Goal: Information Seeking & Learning: Learn about a topic

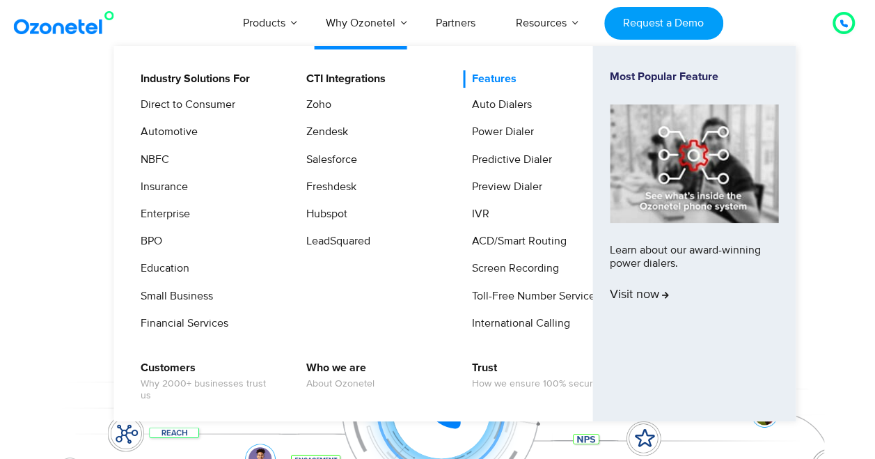
click at [493, 77] on link "Features" at bounding box center [491, 78] width 56 height 17
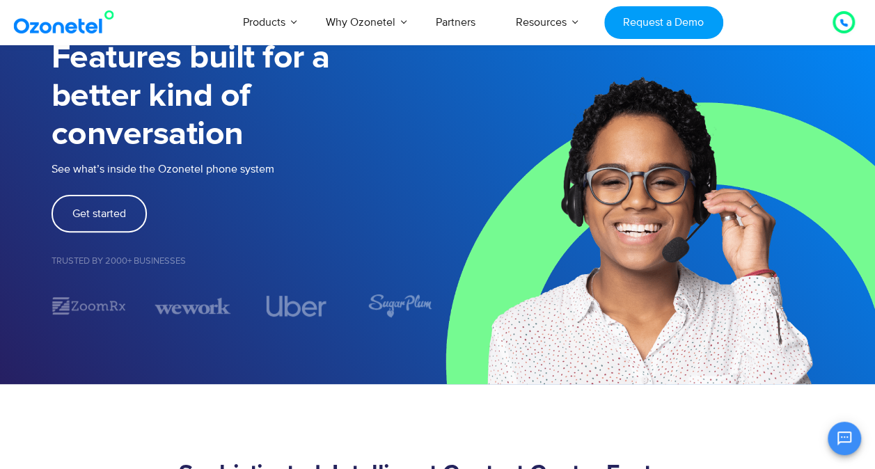
scroll to position [165, 0]
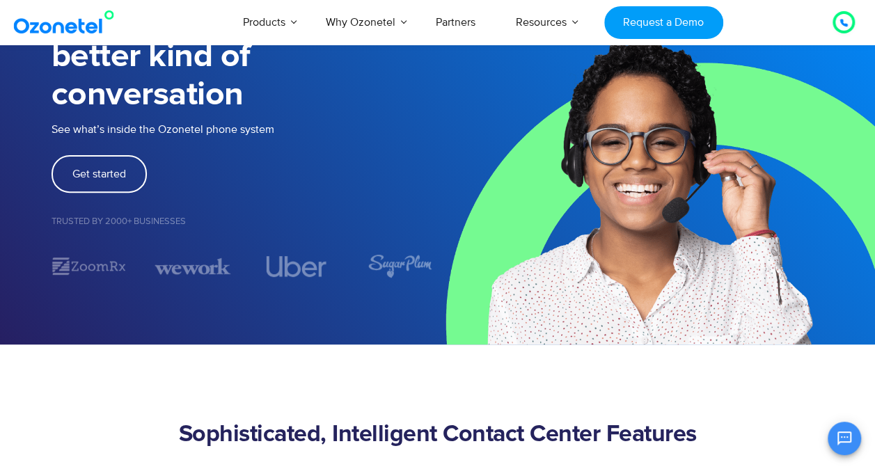
click at [168, 222] on h5 "Trusted by 2000+ Businesses" at bounding box center [245, 221] width 386 height 9
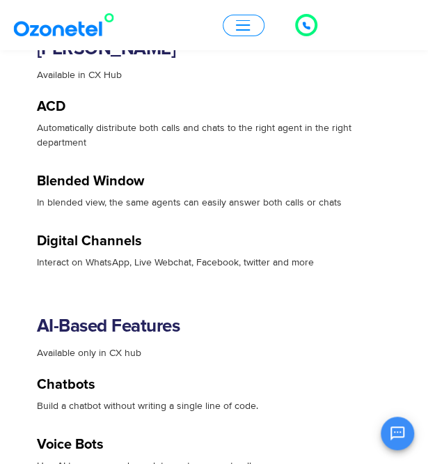
scroll to position [2933, 0]
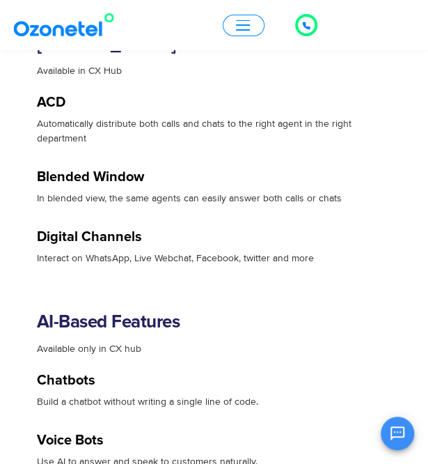
drag, startPoint x: 234, startPoint y: 329, endPoint x: 166, endPoint y: 318, distance: 69.1
click at [166, 318] on h2 "AI-Based Features" at bounding box center [214, 321] width 355 height 22
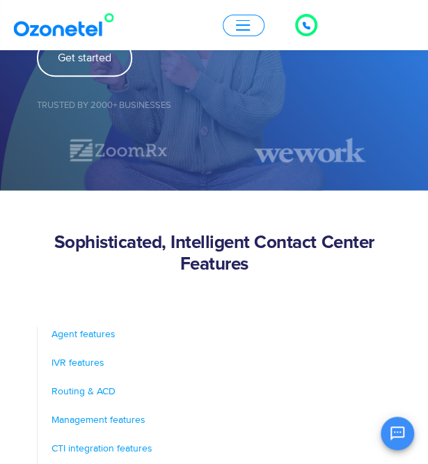
scroll to position [0, 0]
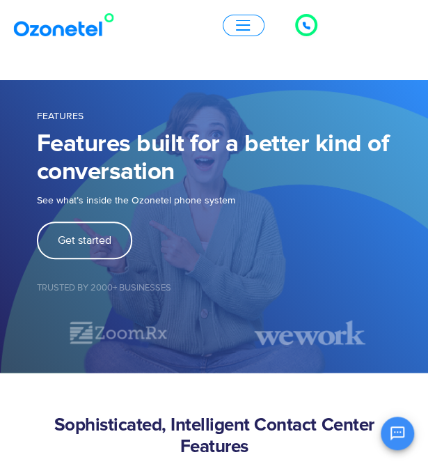
click at [251, 24] on button "button" at bounding box center [244, 26] width 42 height 22
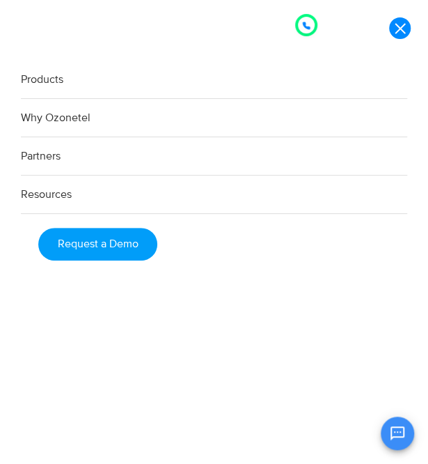
click at [49, 152] on link "Partners" at bounding box center [214, 156] width 386 height 38
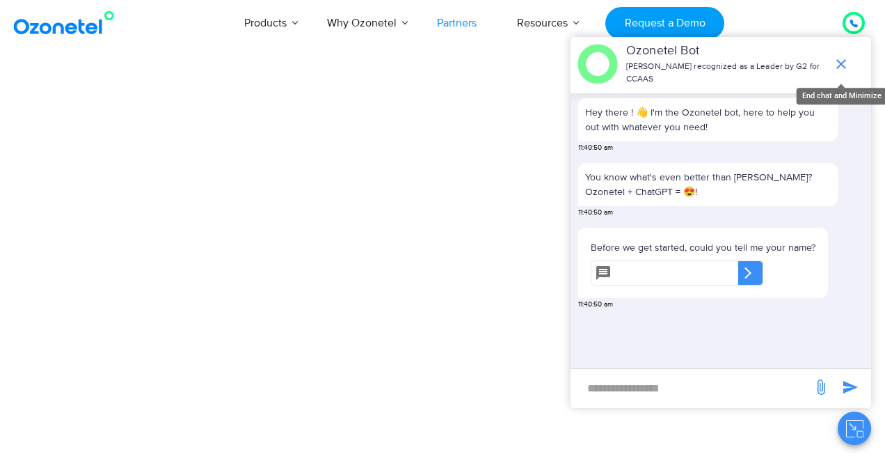
click at [438, 56] on icon "end chat or minimize" at bounding box center [841, 64] width 17 height 17
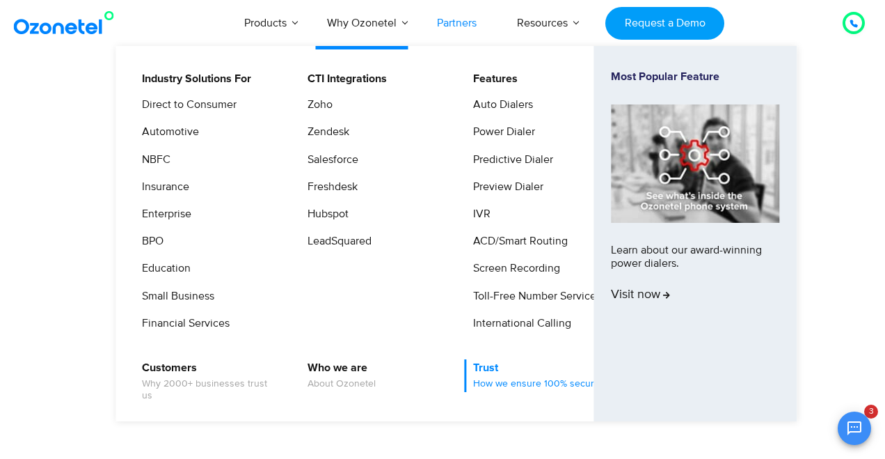
scroll to position [177, 0]
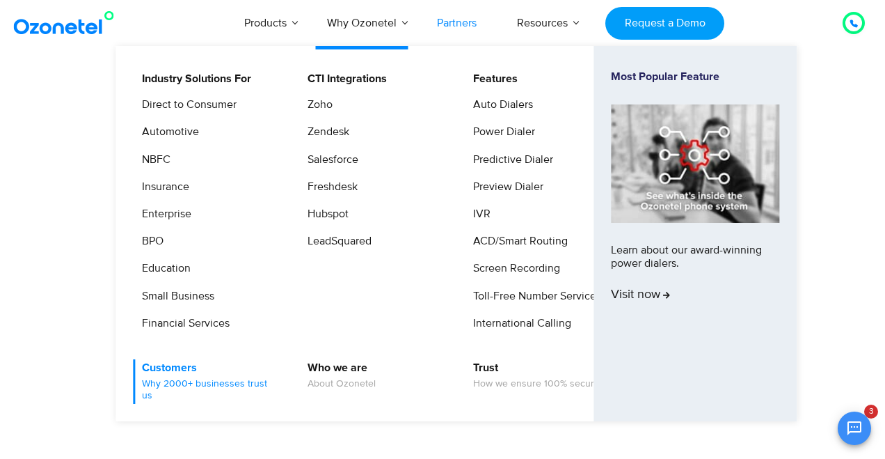
click at [157, 372] on link "Customers Why 2000+ businesses trust us" at bounding box center [207, 381] width 148 height 45
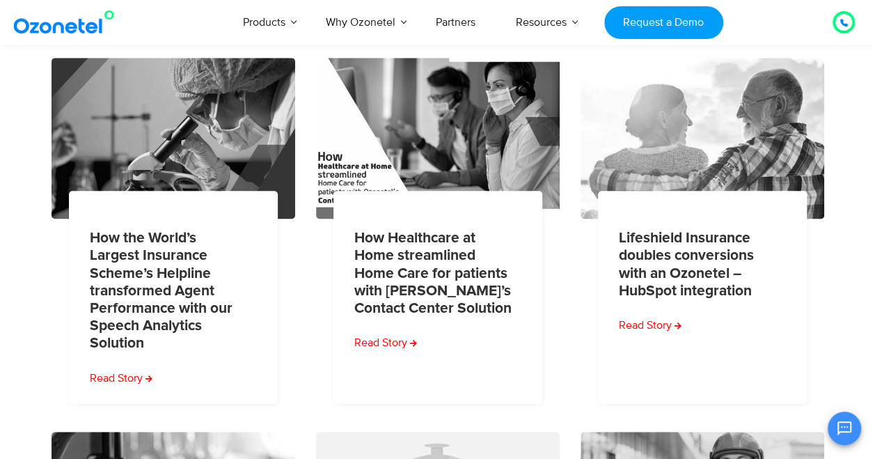
scroll to position [303, 0]
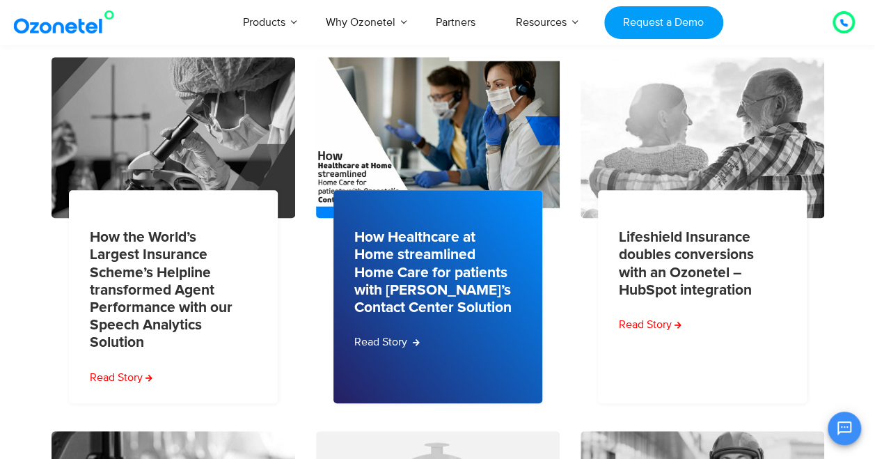
click at [382, 335] on link "Read Story" at bounding box center [386, 341] width 65 height 17
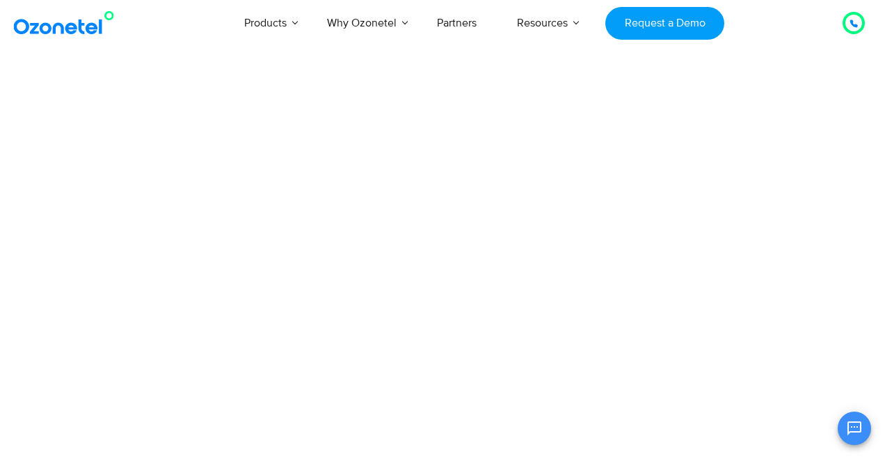
scroll to position [356, 0]
click at [615, 74] on html "USA : +1-408-440-54451-408-440-5445 INDIA : 1800-123-150150 Click to talk to us…" at bounding box center [437, 37] width 875 height 74
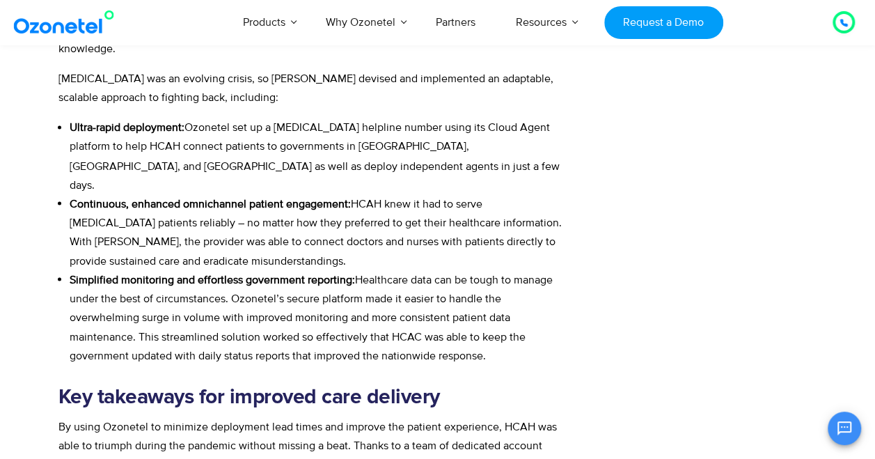
scroll to position [1603, 0]
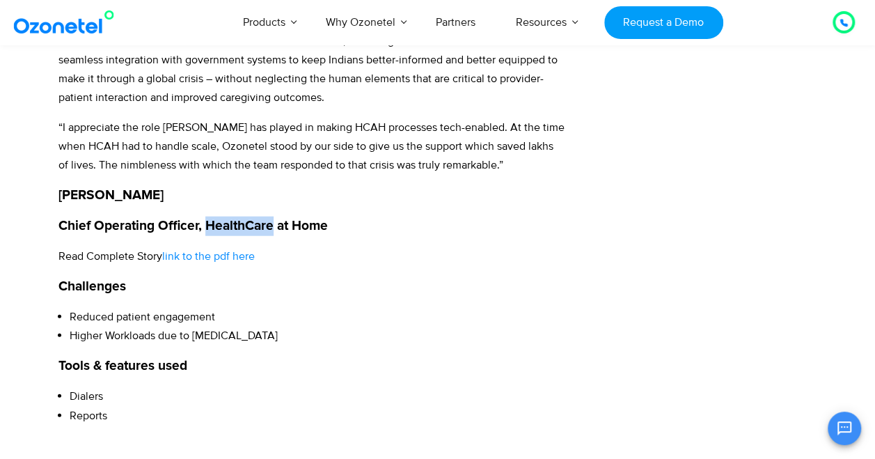
drag, startPoint x: 270, startPoint y: 152, endPoint x: 205, endPoint y: 148, distance: 65.6
click at [205, 219] on strong "Chief Operating Officer, HealthCare at Home" at bounding box center [192, 225] width 269 height 13
drag, startPoint x: 205, startPoint y: 148, endPoint x: 193, endPoint y: 185, distance: 38.5
click at [193, 249] on span "link to the pdf here" at bounding box center [208, 256] width 93 height 14
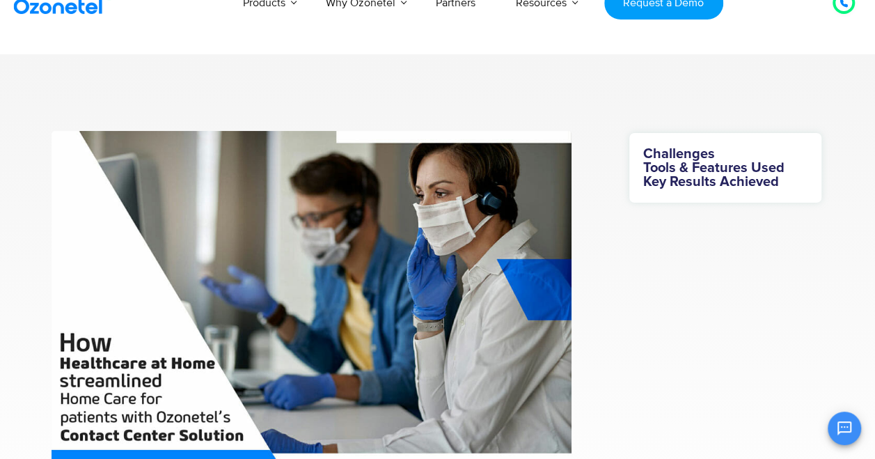
scroll to position [20, 0]
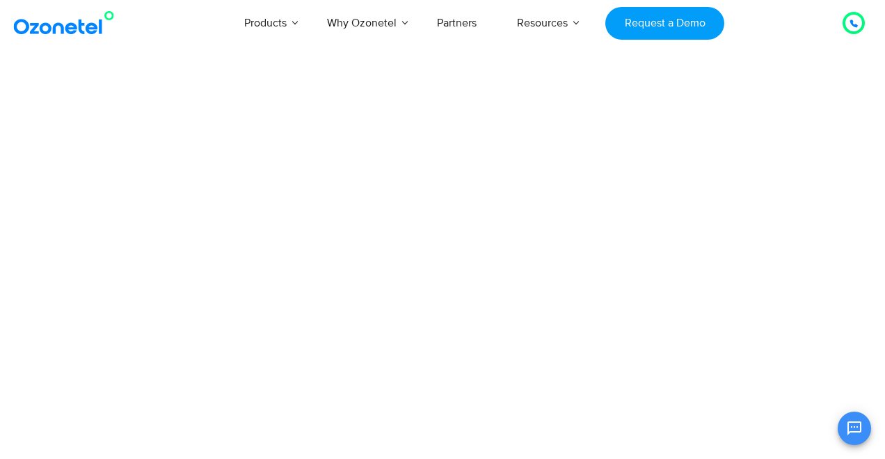
scroll to position [351, 0]
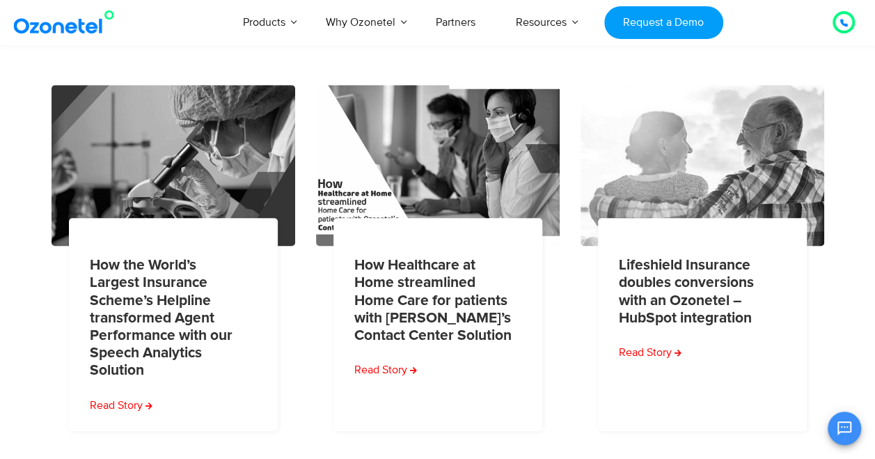
scroll to position [384, 0]
click at [50, 329] on div "How the World’s Largest Insurance Scheme’s Helpline transformed Agent Performan…" at bounding box center [437, 439] width 793 height 708
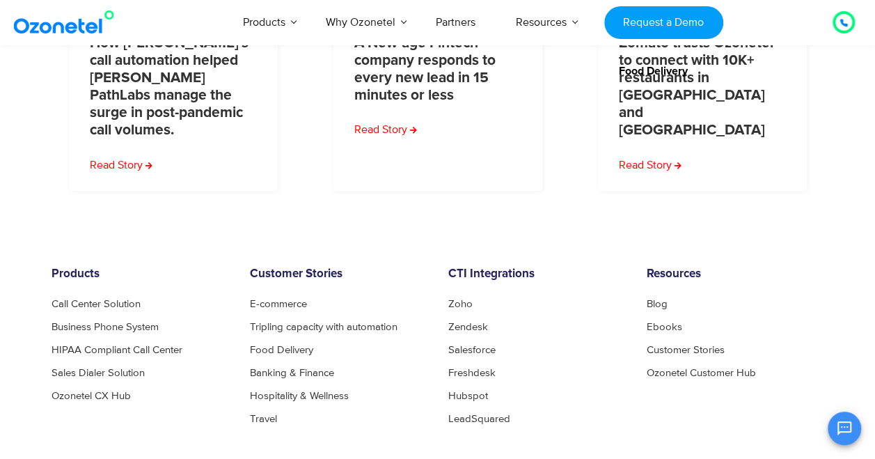
scroll to position [876, 0]
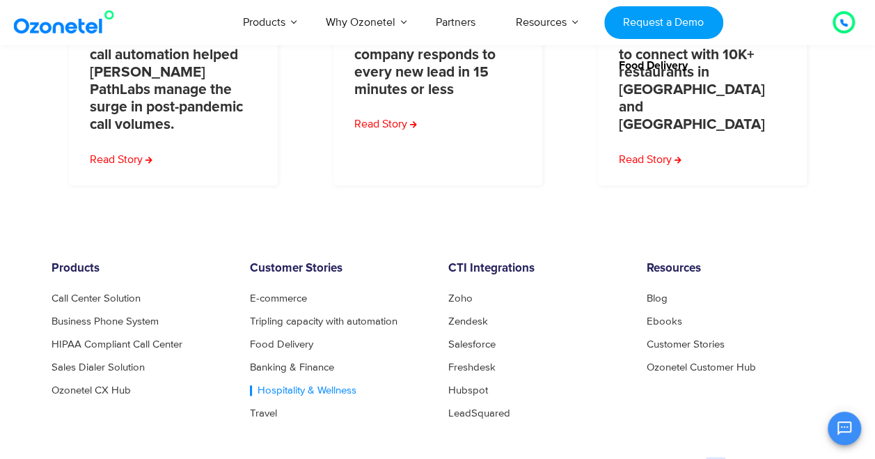
click at [292, 385] on link "Hospitality & Wellness" at bounding box center [303, 390] width 106 height 10
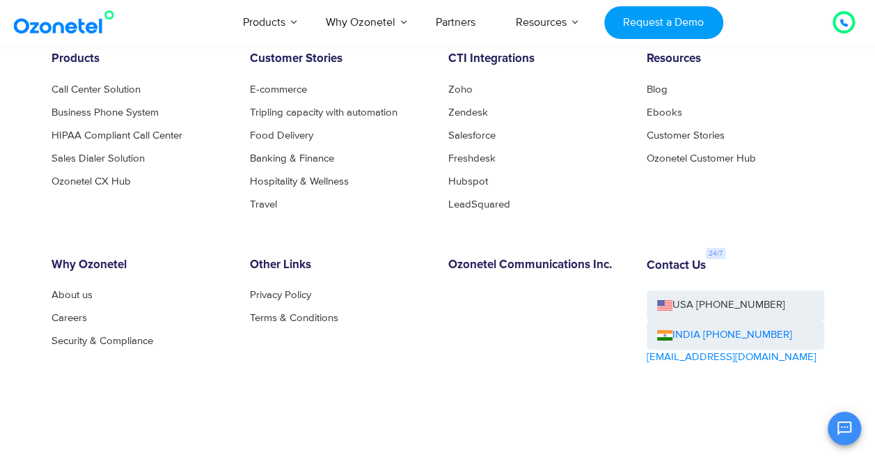
scroll to position [2363, 0]
click at [92, 336] on link "Security & Compliance" at bounding box center [106, 340] width 109 height 10
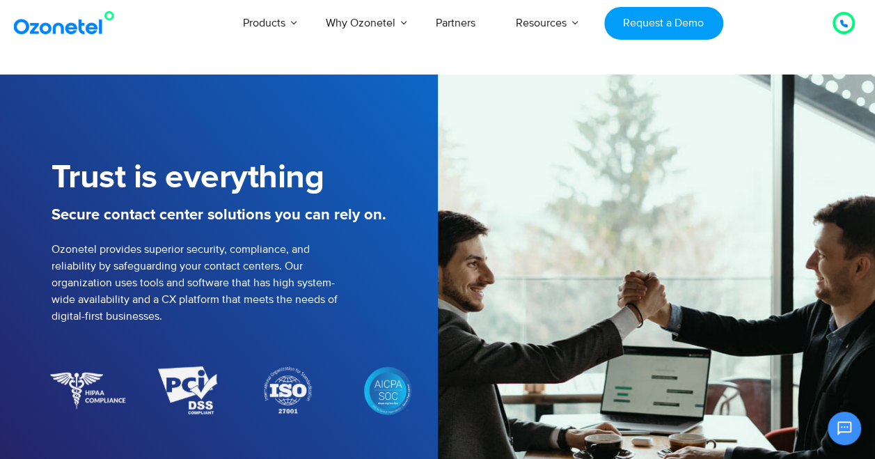
scroll to position [384, 0]
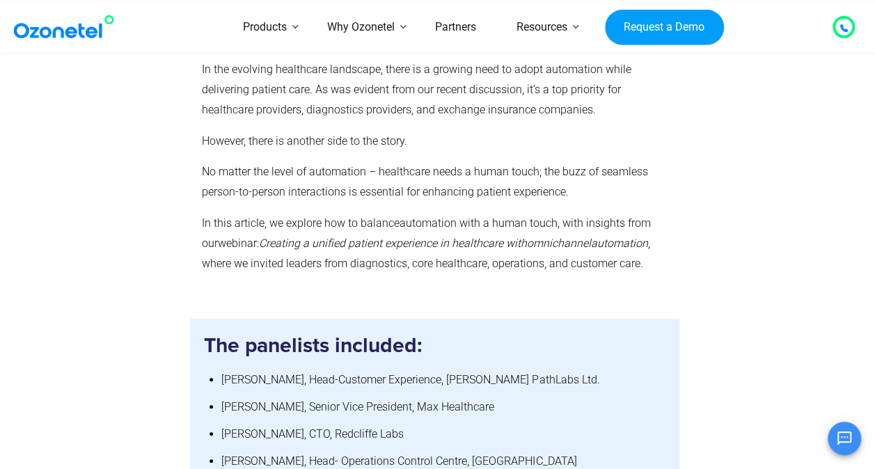
scroll to position [692, 0]
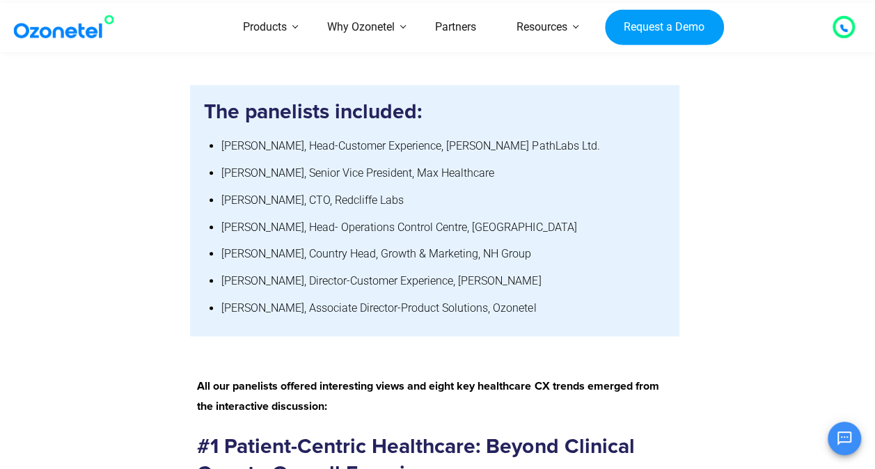
drag, startPoint x: 546, startPoint y: 267, endPoint x: 505, endPoint y: 262, distance: 41.4
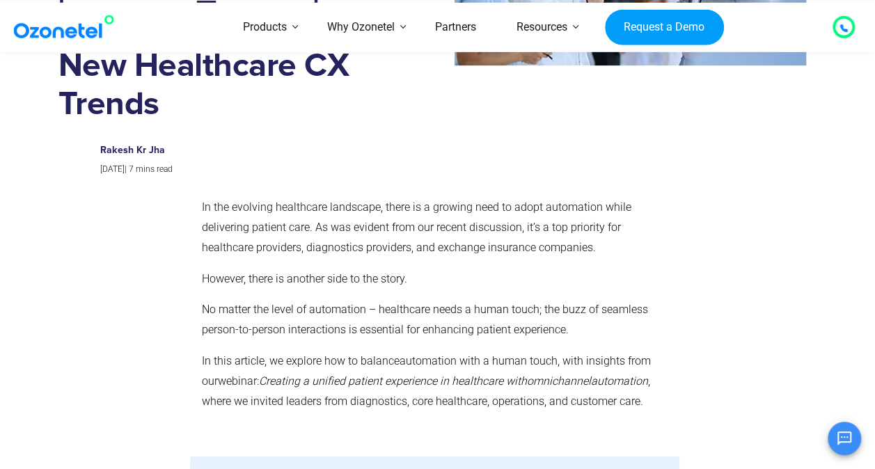
scroll to position [329, 0]
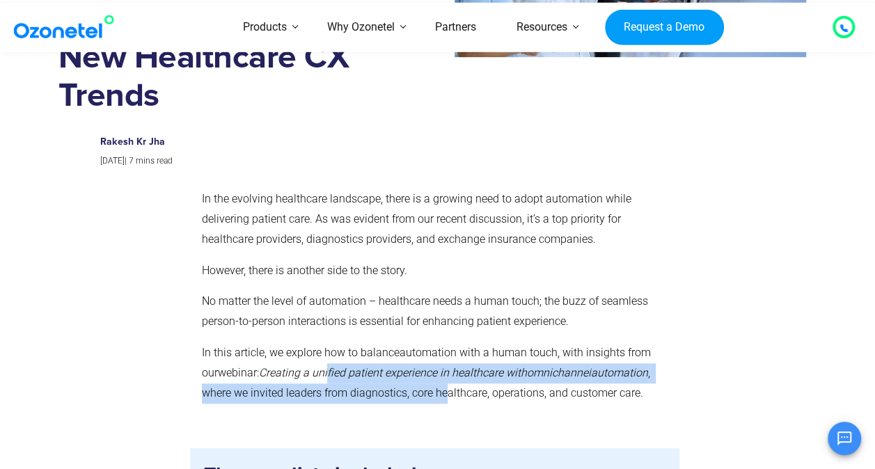
drag, startPoint x: 315, startPoint y: 335, endPoint x: 457, endPoint y: 347, distance: 142.4
click at [457, 347] on p "In this article, we explore how to balance automation with a human touch, with …" at bounding box center [435, 373] width 466 height 60
drag, startPoint x: 457, startPoint y: 347, endPoint x: 443, endPoint y: 351, distance: 14.1
click at [443, 366] on span ", where we invited leaders from diagnostics, core healthcare, operations, and c…" at bounding box center [427, 382] width 451 height 33
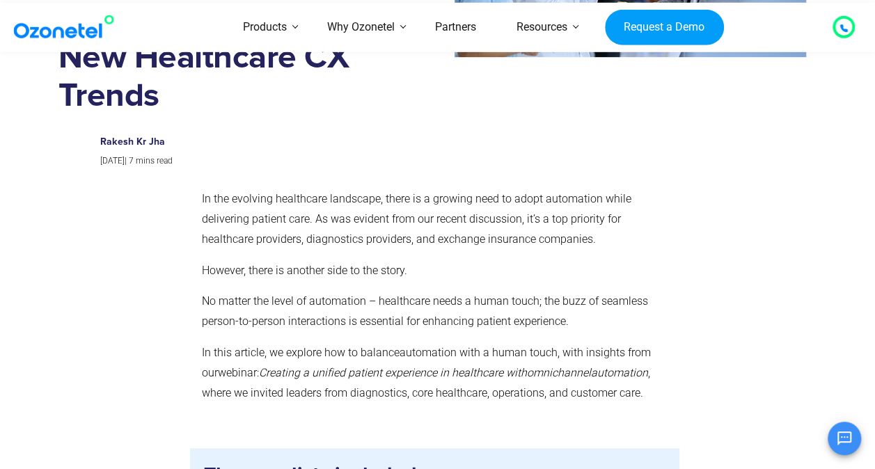
click at [436, 372] on div "In the evolving healthcare landscape, there is a growing need to adopt automati…" at bounding box center [435, 311] width 466 height 245
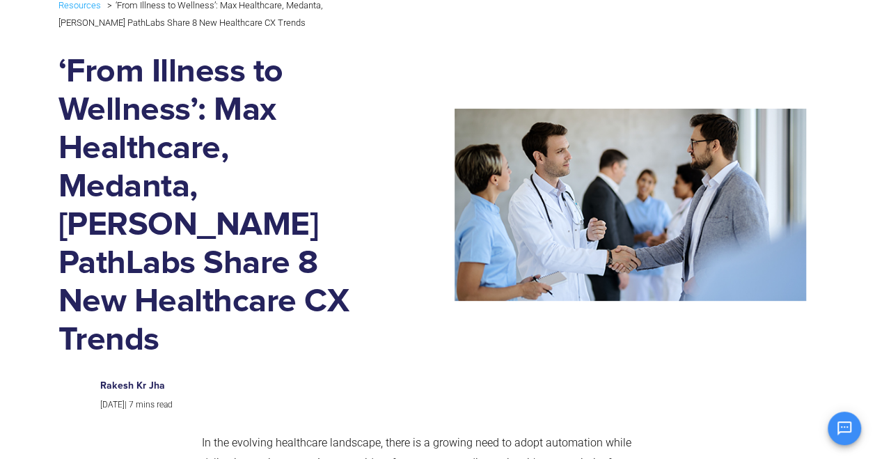
scroll to position [0, 0]
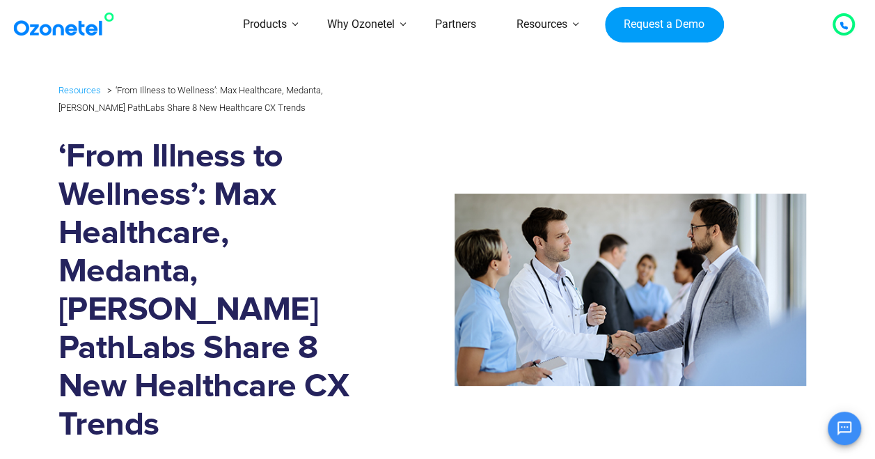
click at [81, 29] on img at bounding box center [66, 24] width 113 height 25
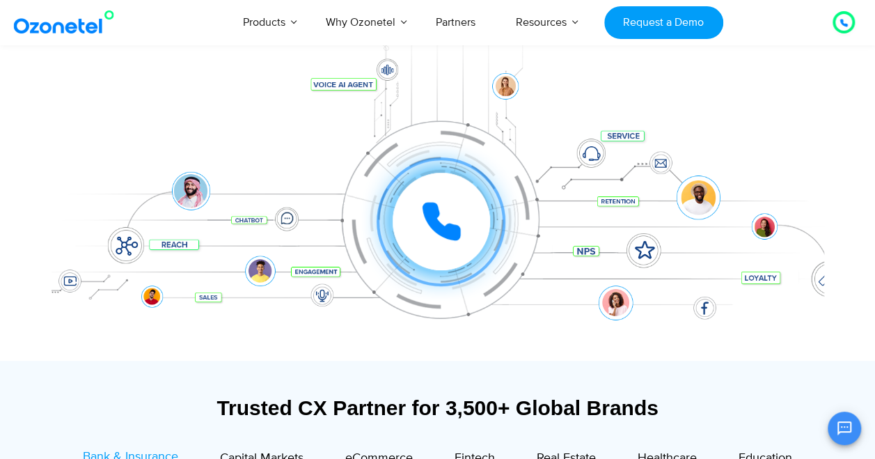
scroll to position [189, 0]
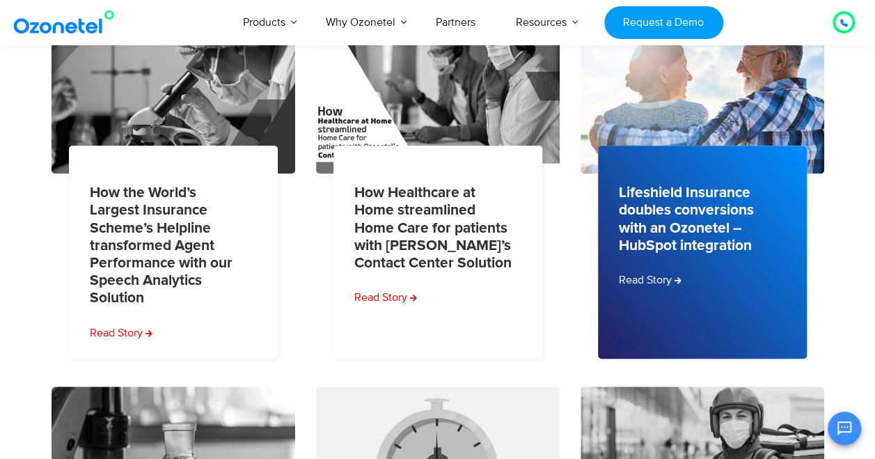
scroll to position [348, 0]
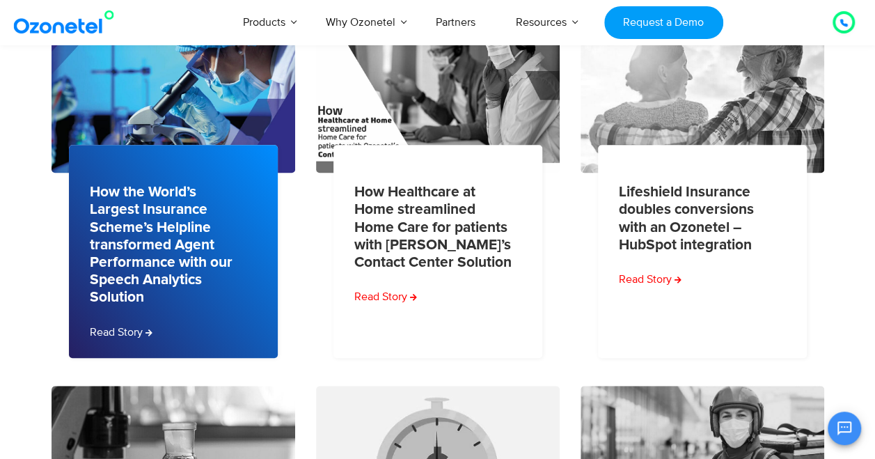
click at [148, 283] on link "How the World’s Largest Insurance Scheme’s Helpline transformed Agent Performan…" at bounding box center [169, 244] width 159 height 122
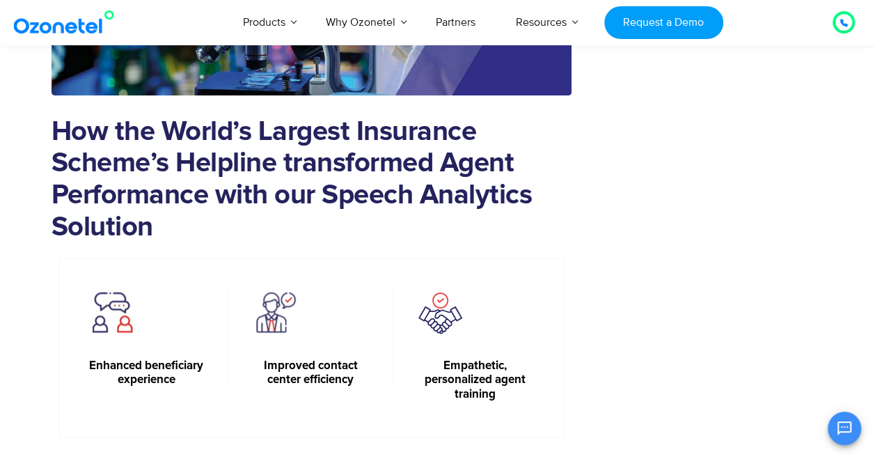
scroll to position [642, 0]
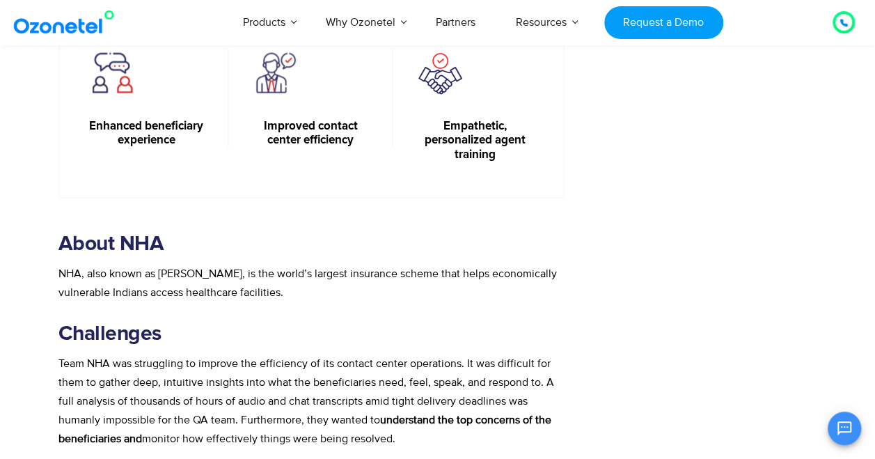
click at [152, 277] on span "NHA, also known as [PERSON_NAME], is the world’s largest insurance scheme that …" at bounding box center [307, 283] width 498 height 33
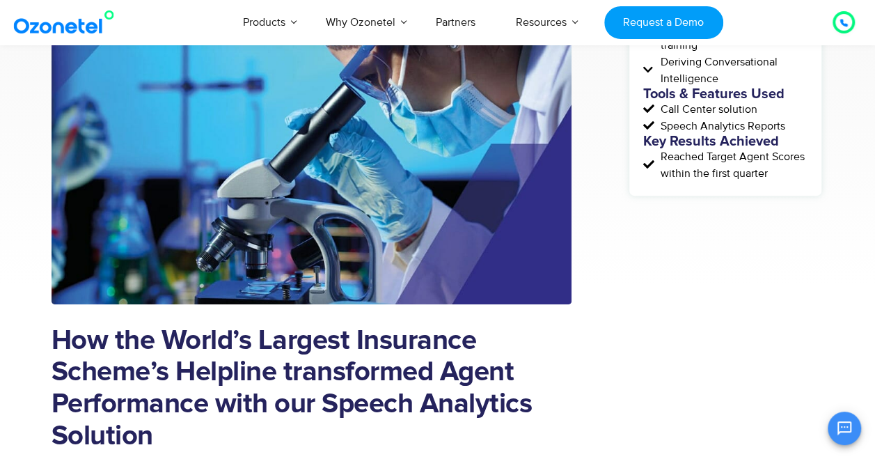
scroll to position [192, 0]
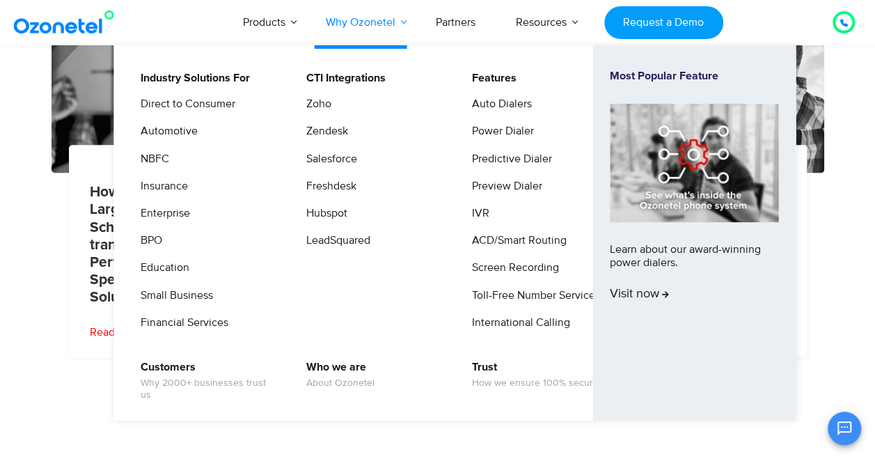
scroll to position [384, 0]
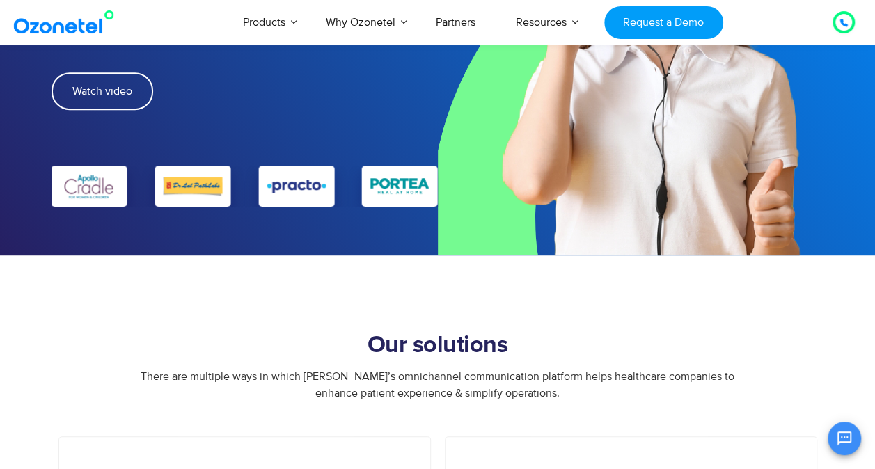
scroll to position [292, 0]
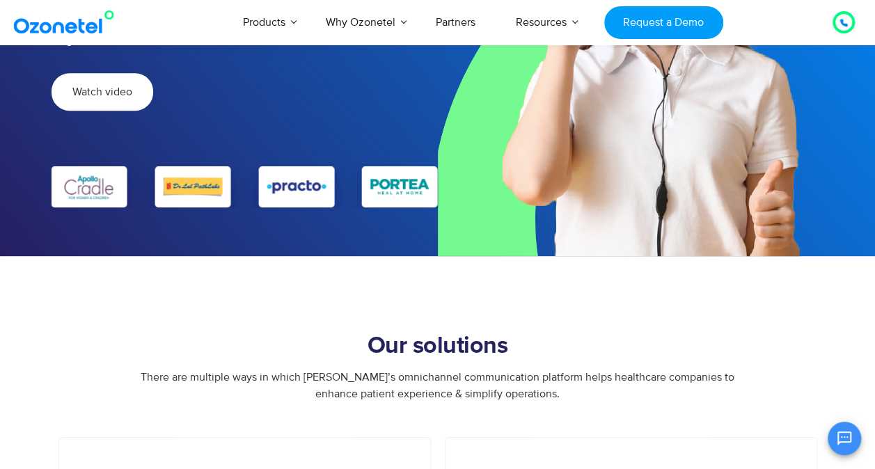
click at [81, 86] on span "Watch video" at bounding box center [102, 91] width 60 height 11
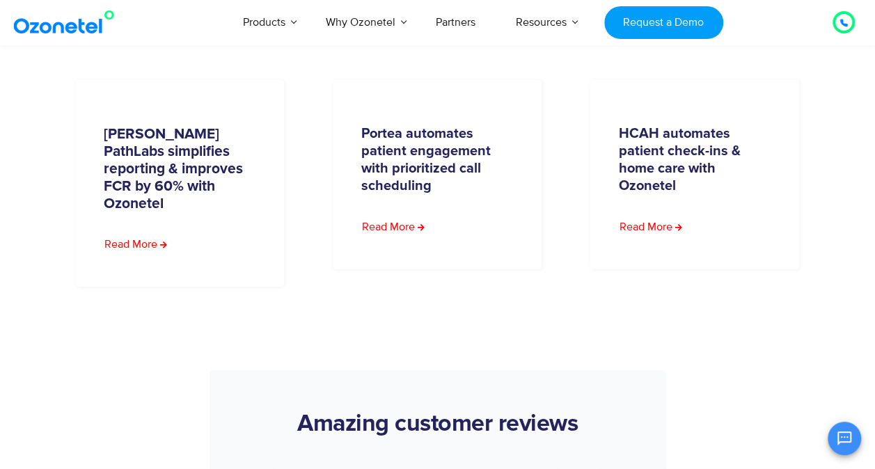
scroll to position [2169, 0]
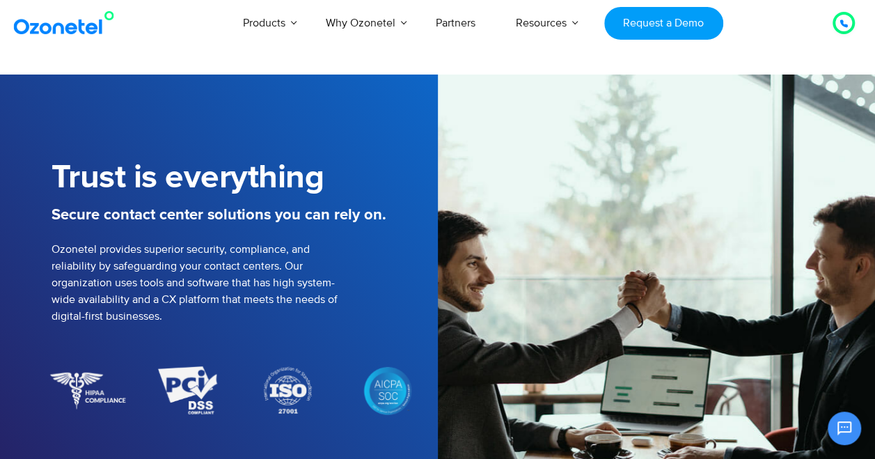
scroll to position [384, 0]
